Goal: Check status

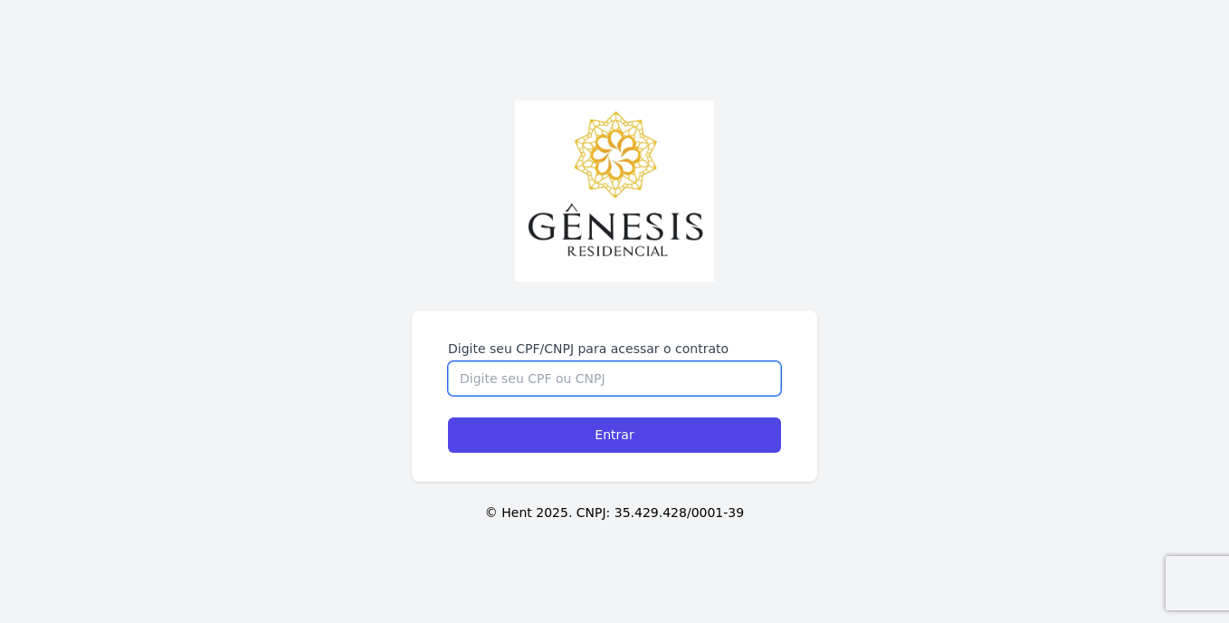
click at [483, 382] on input "Digite seu CPF/CNPJ para acessar o contrato" at bounding box center [614, 378] width 333 height 34
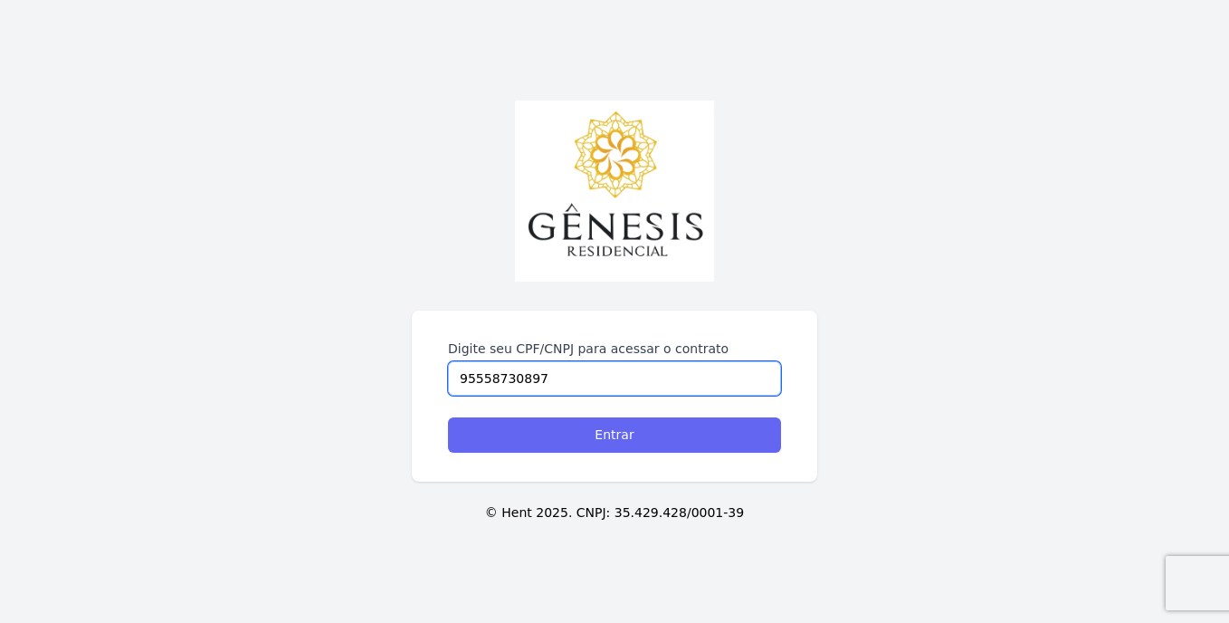
type input "95558730897"
click at [521, 447] on input "Entrar" at bounding box center [614, 434] width 333 height 35
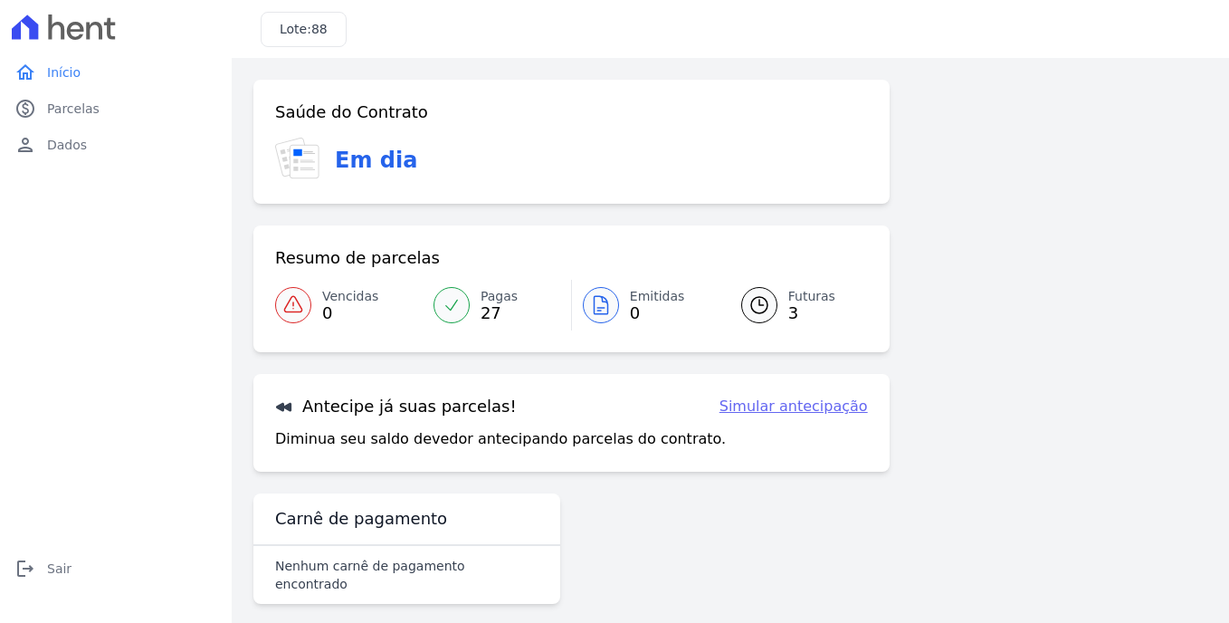
click at [768, 315] on icon at bounding box center [759, 305] width 22 height 22
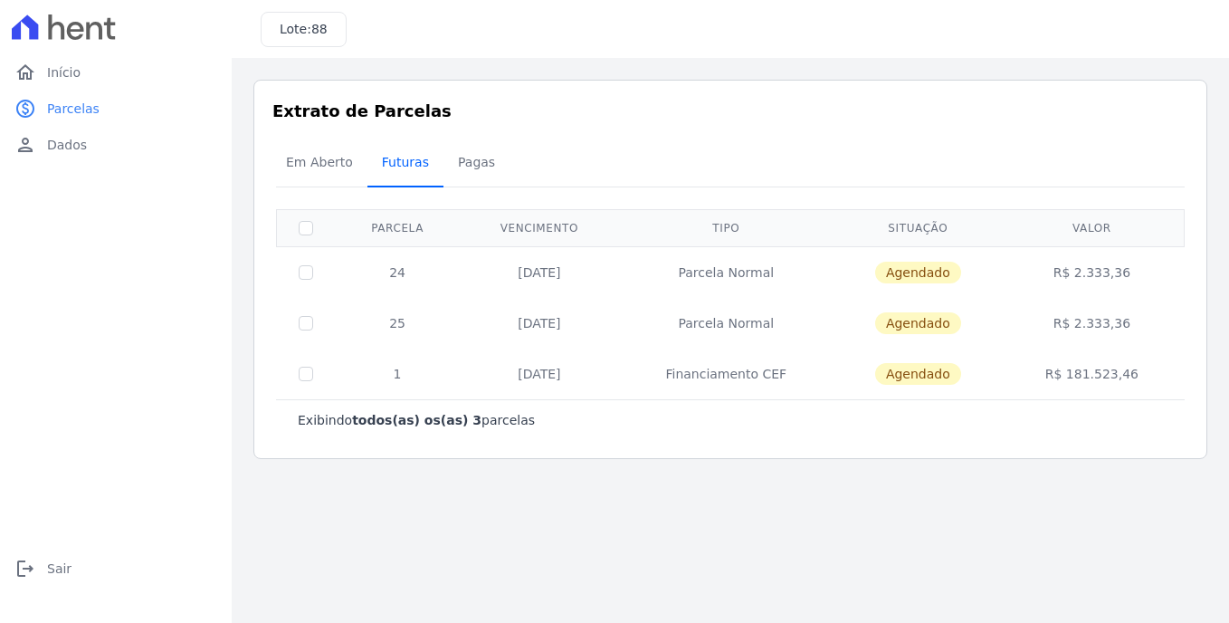
click at [412, 173] on span "Futuras" at bounding box center [405, 162] width 69 height 36
click at [306, 168] on span "Em Aberto" at bounding box center [319, 162] width 89 height 36
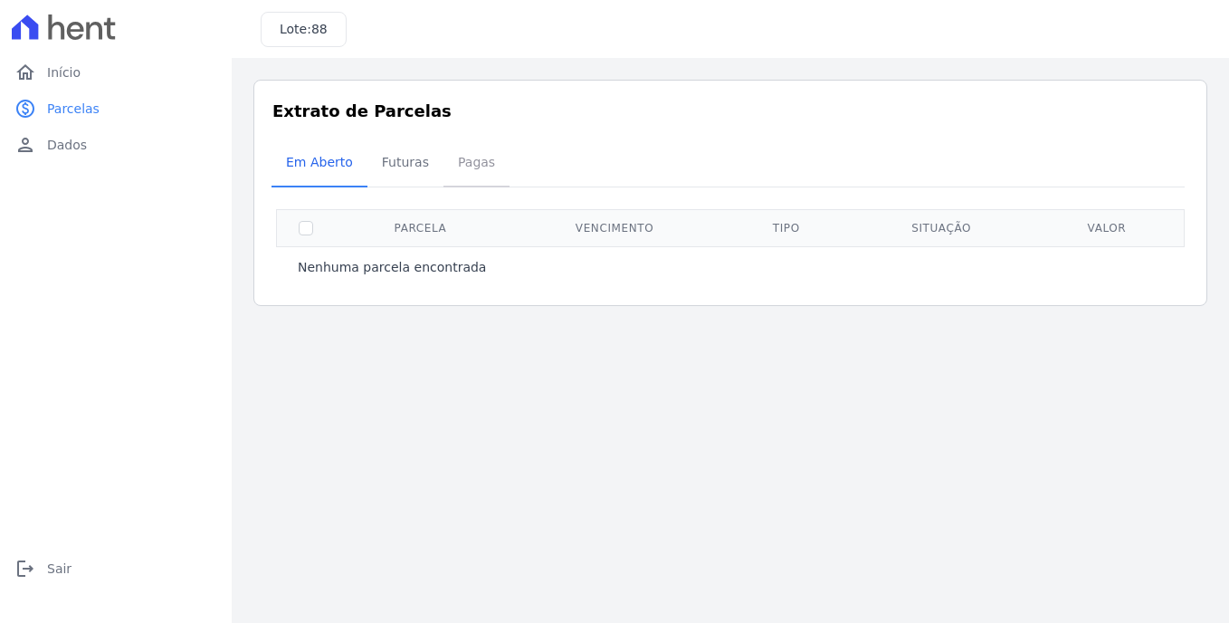
click at [470, 168] on span "Pagas" at bounding box center [476, 162] width 59 height 36
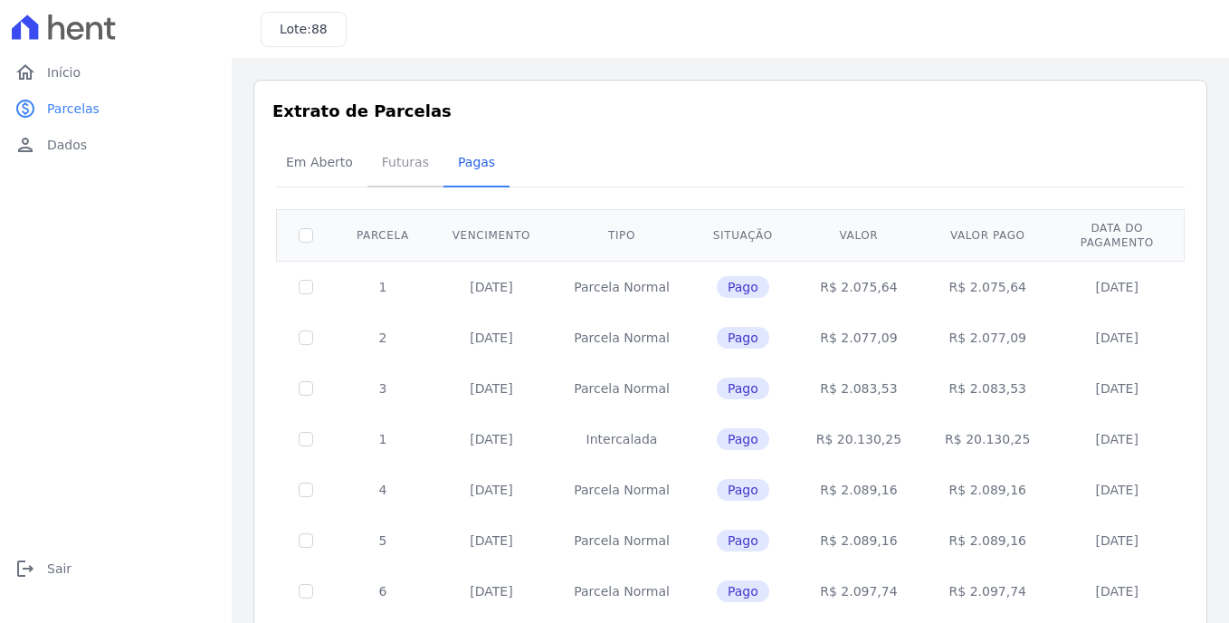
click at [386, 167] on span "Futuras" at bounding box center [405, 162] width 69 height 36
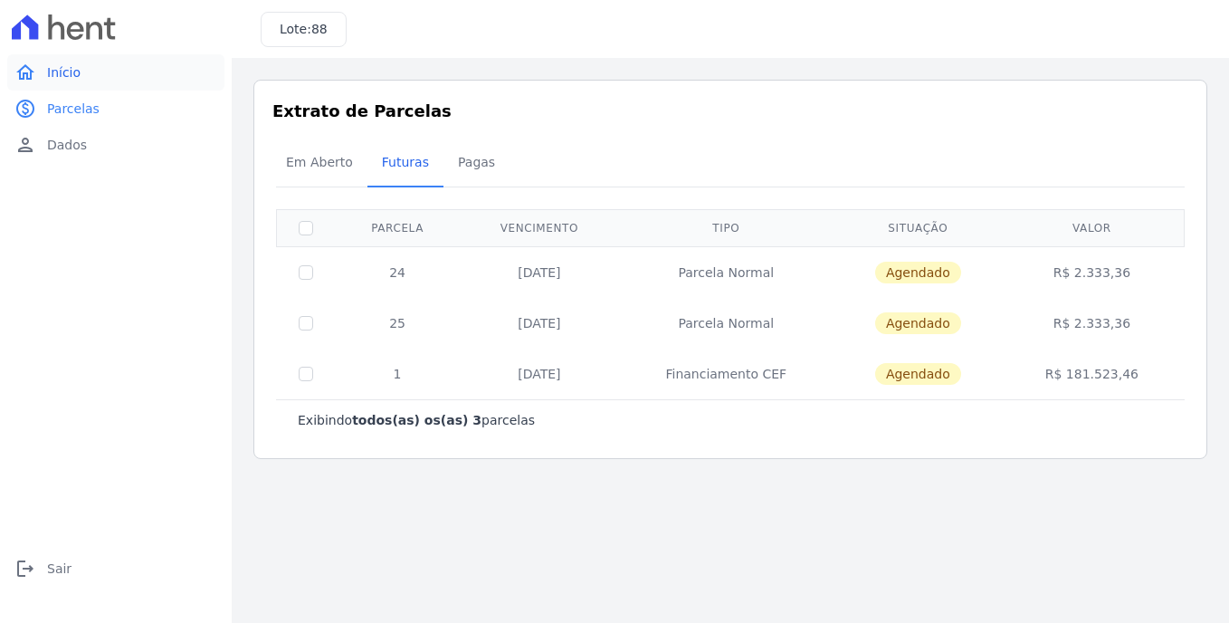
click at [80, 74] on link "home Início" at bounding box center [115, 72] width 217 height 36
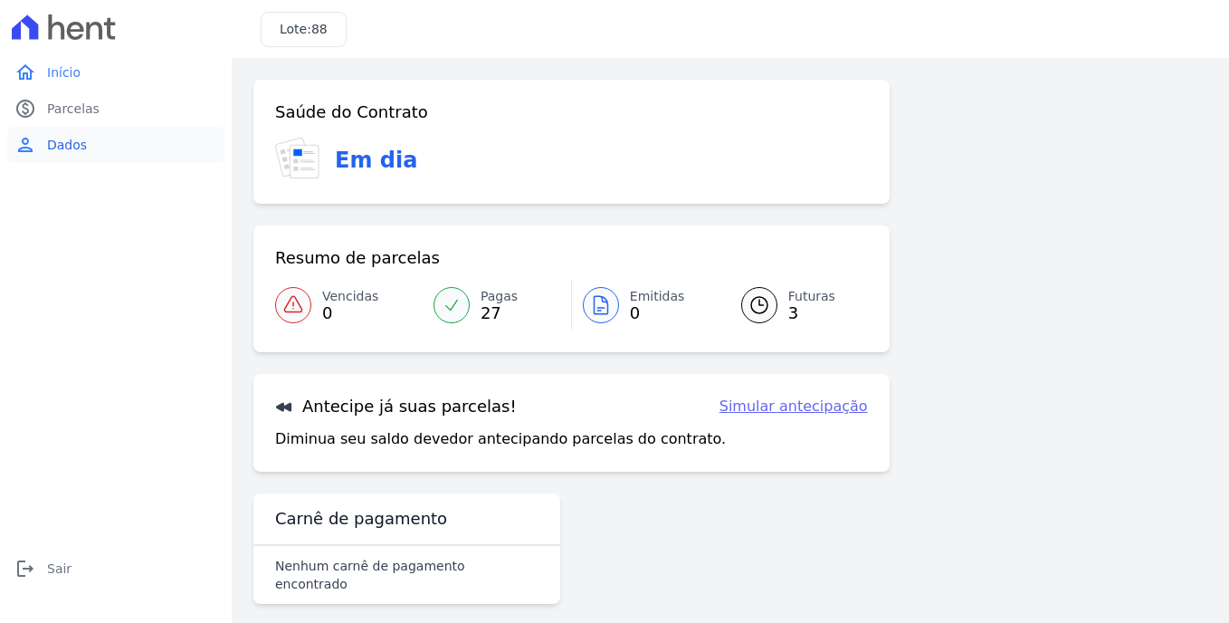
click at [41, 153] on link "person Dados" at bounding box center [115, 145] width 217 height 36
